Goal: Navigation & Orientation: Find specific page/section

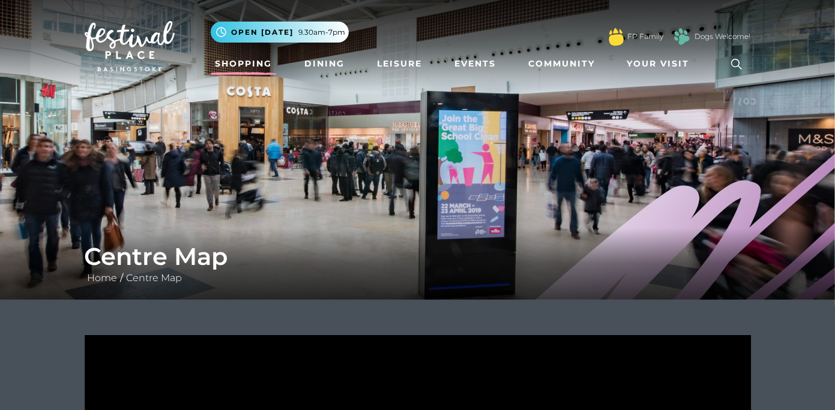
click at [242, 59] on link "Shopping" at bounding box center [244, 64] width 67 height 22
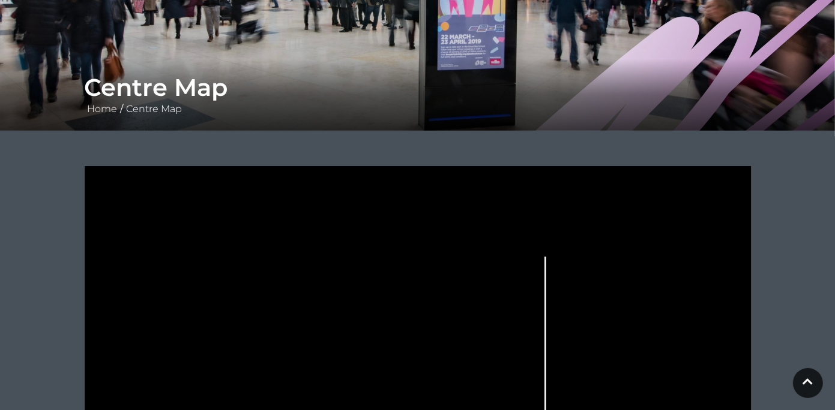
scroll to position [180, 0]
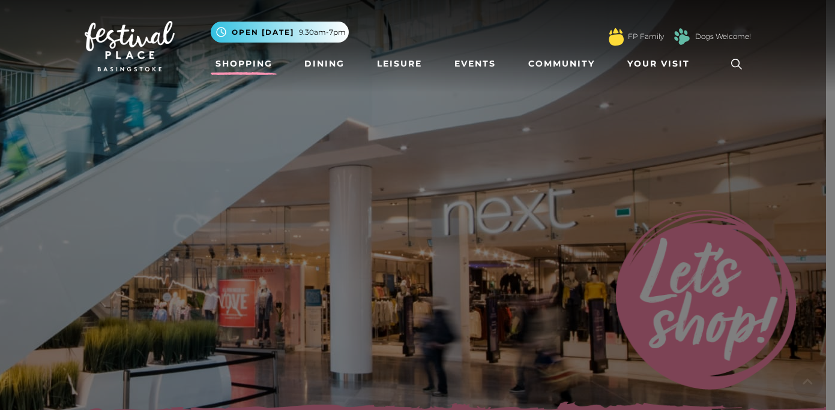
scroll to position [180, 0]
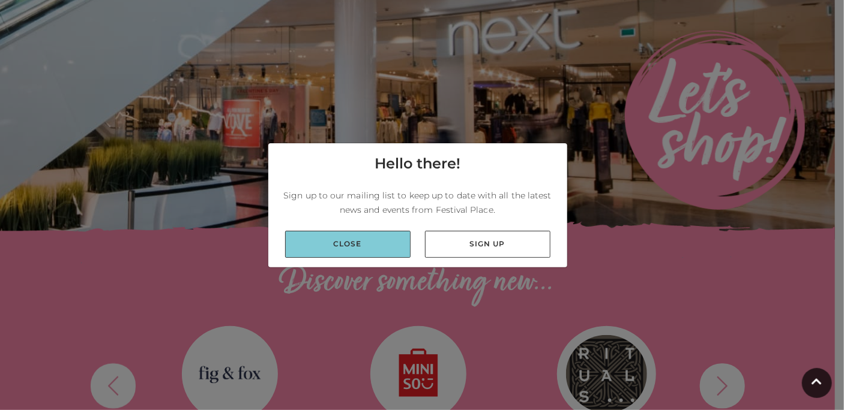
click at [367, 245] on link "Close" at bounding box center [347, 244] width 125 height 27
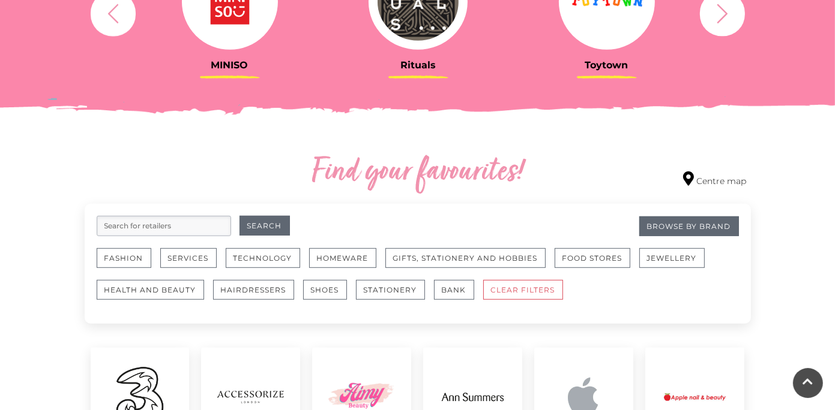
scroll to position [480, 0]
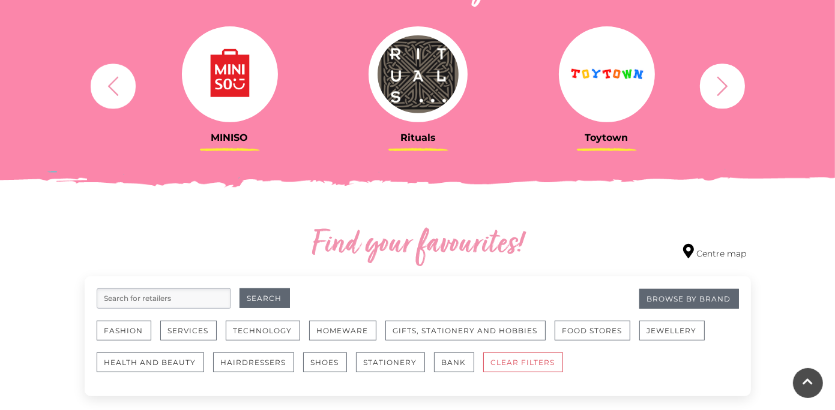
click at [630, 89] on img at bounding box center [607, 74] width 96 height 96
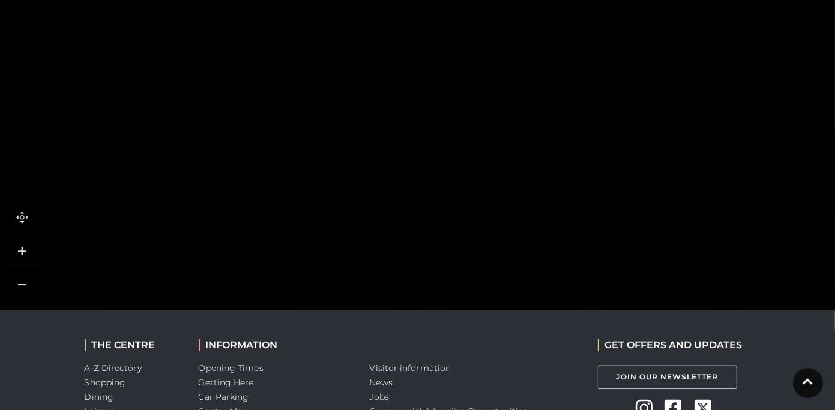
scroll to position [960, 0]
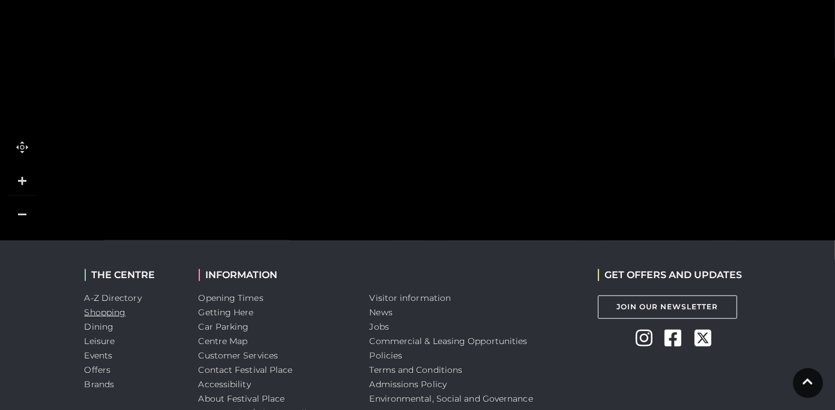
click at [95, 313] on link "Shopping" at bounding box center [105, 312] width 41 height 11
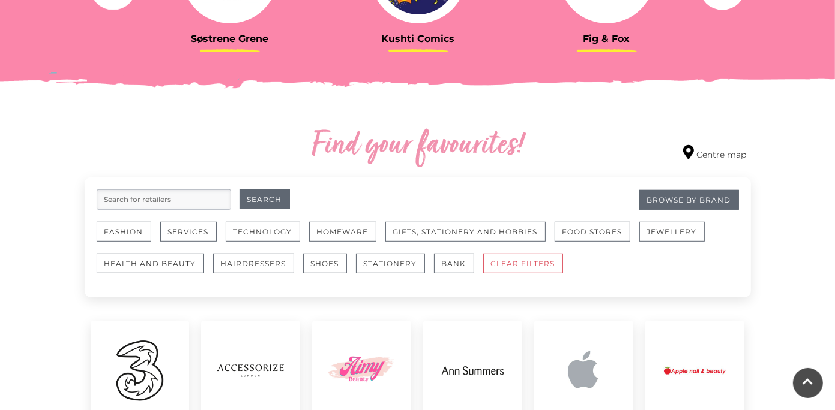
scroll to position [600, 0]
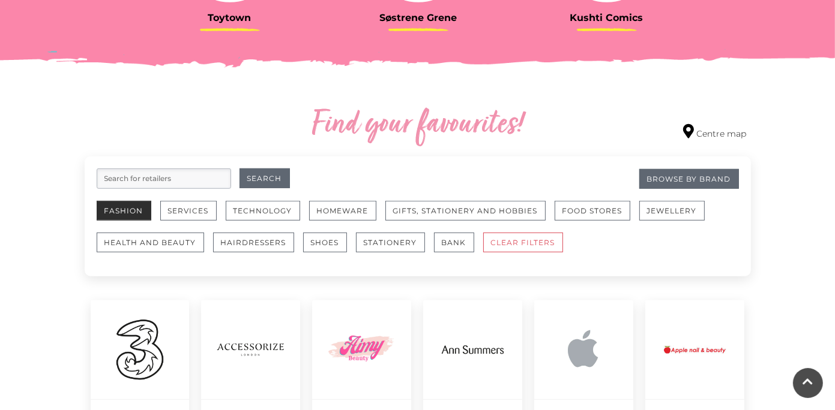
click at [126, 208] on button "Fashion" at bounding box center [124, 211] width 55 height 20
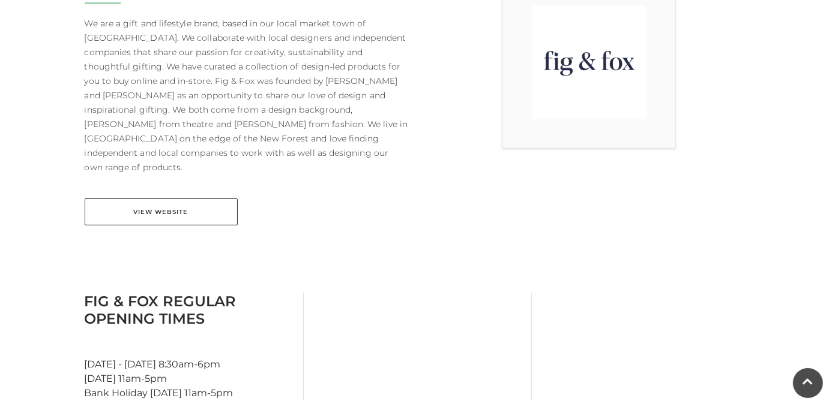
scroll to position [300, 0]
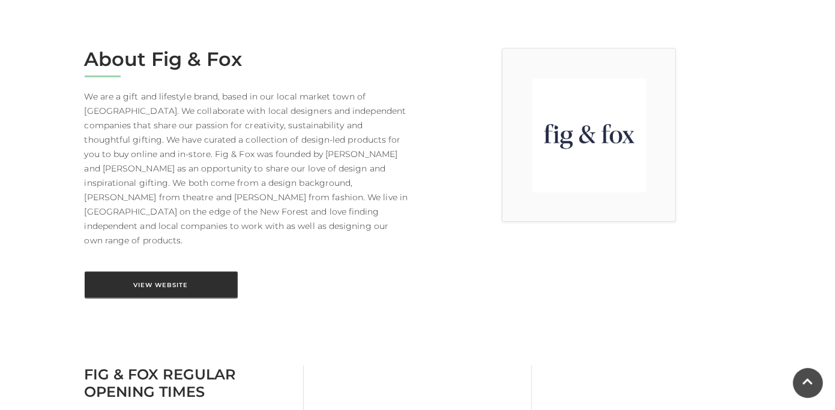
click at [167, 272] on link "View Website" at bounding box center [161, 285] width 153 height 27
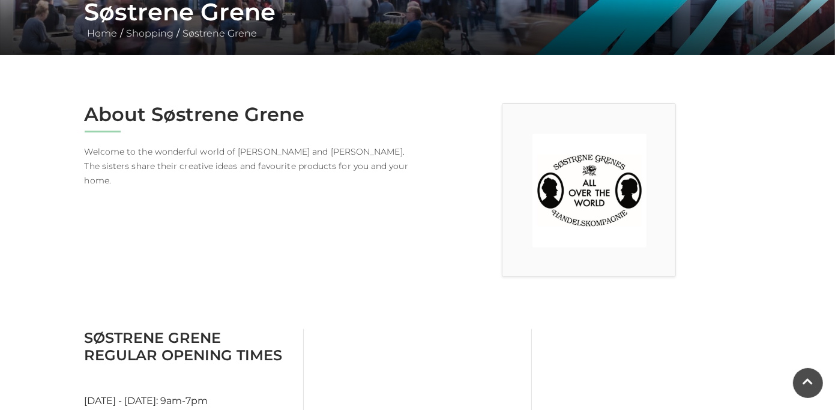
scroll to position [240, 0]
